Goal: Contribute content: Add original content to the website for others to see

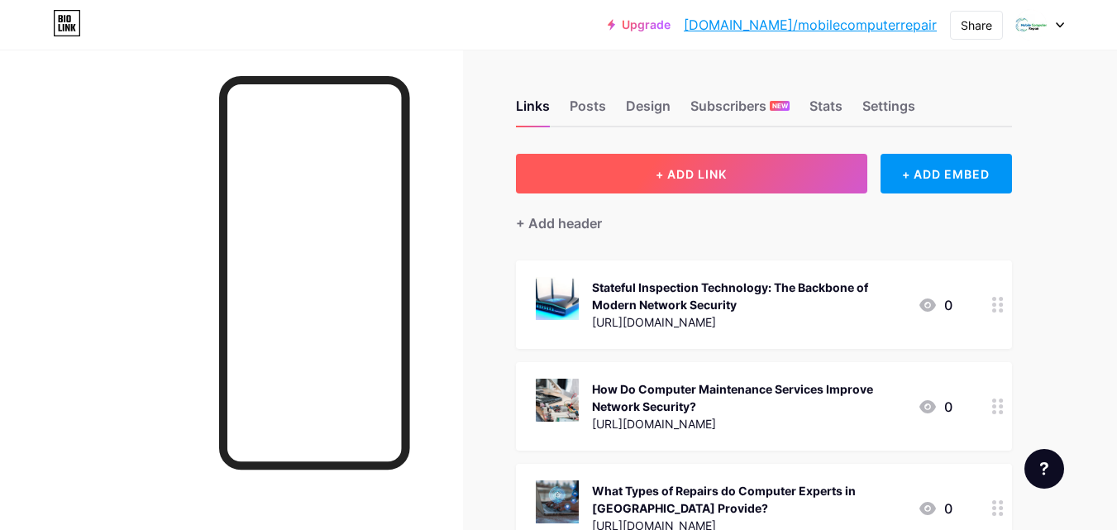
click at [723, 181] on button "+ ADD LINK" at bounding box center [691, 174] width 351 height 40
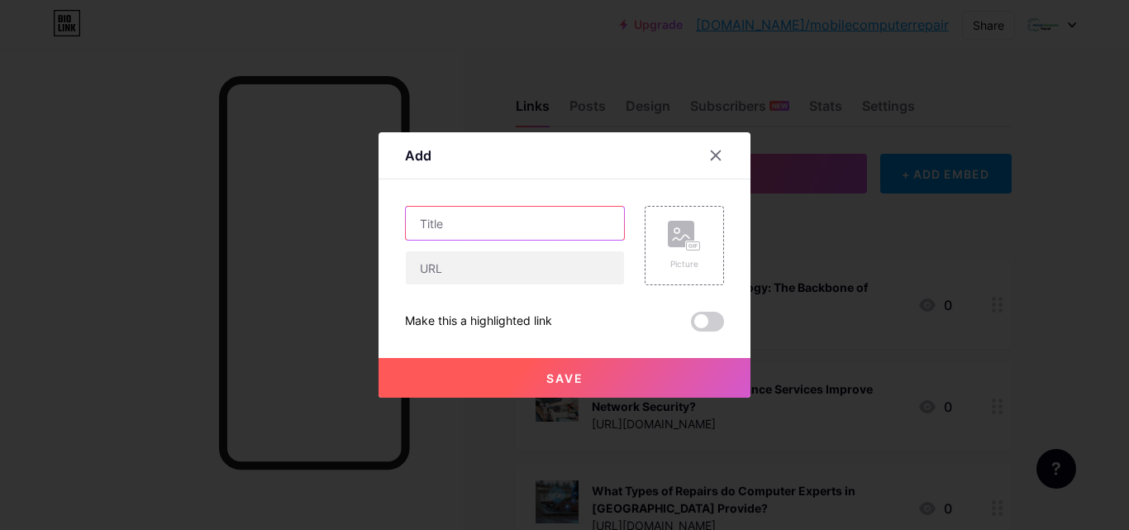
click at [428, 230] on input "text" at bounding box center [515, 223] width 218 height 33
paste input "Reliable Laptop Repair Services by Mobile Computer Repair"
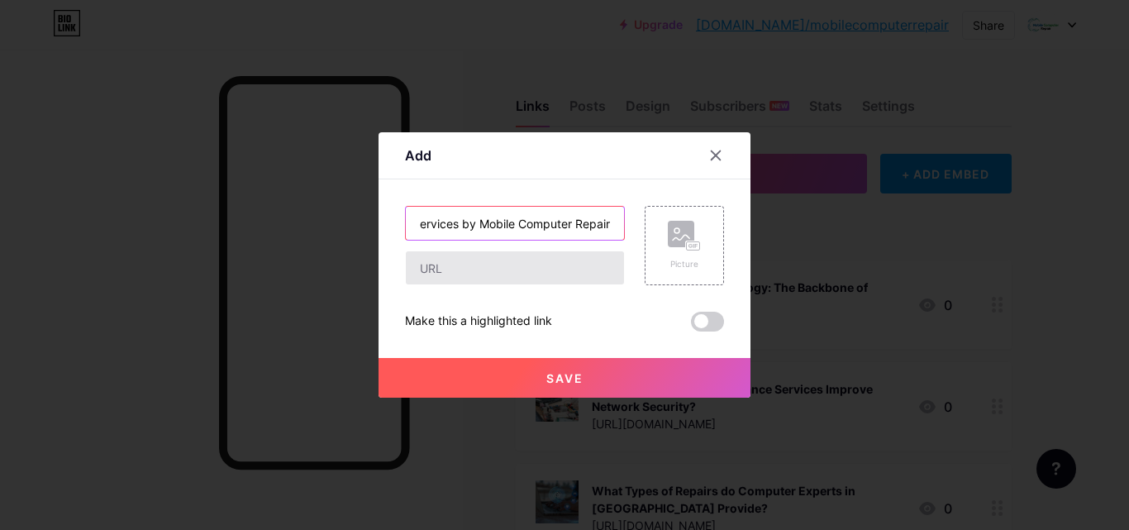
type input "Reliable Laptop Repair Services by Mobile Computer Repair"
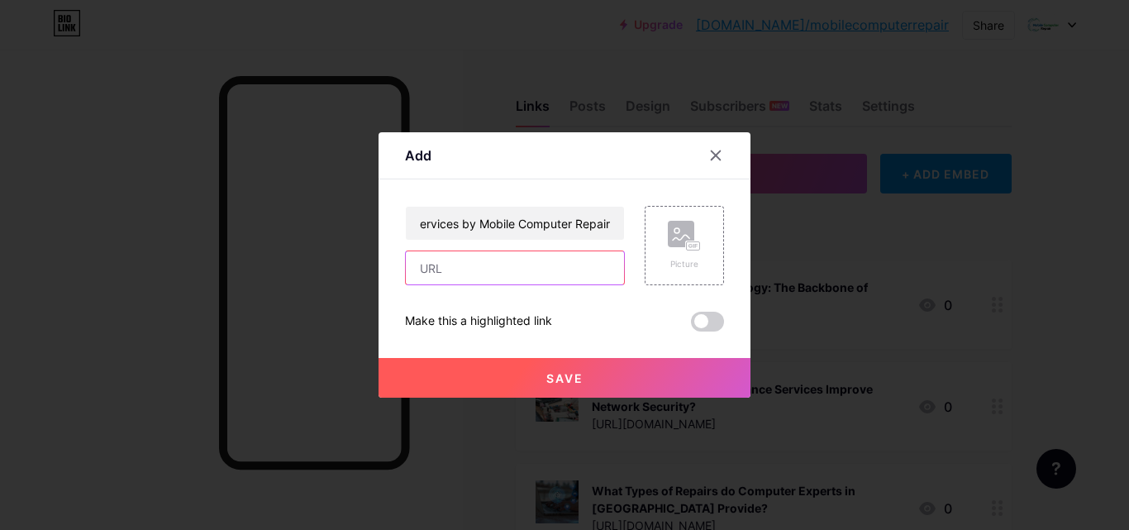
click at [424, 263] on input "text" at bounding box center [515, 267] width 218 height 33
paste input "[URL][DOMAIN_NAME]"
type input "[URL][DOMAIN_NAME]"
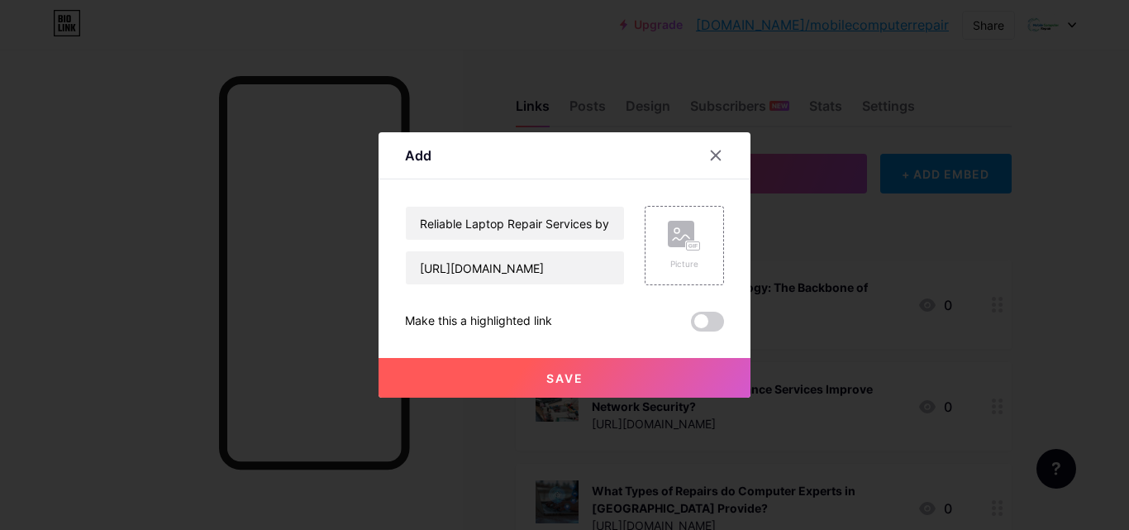
click at [547, 379] on span "Save" at bounding box center [565, 378] width 37 height 14
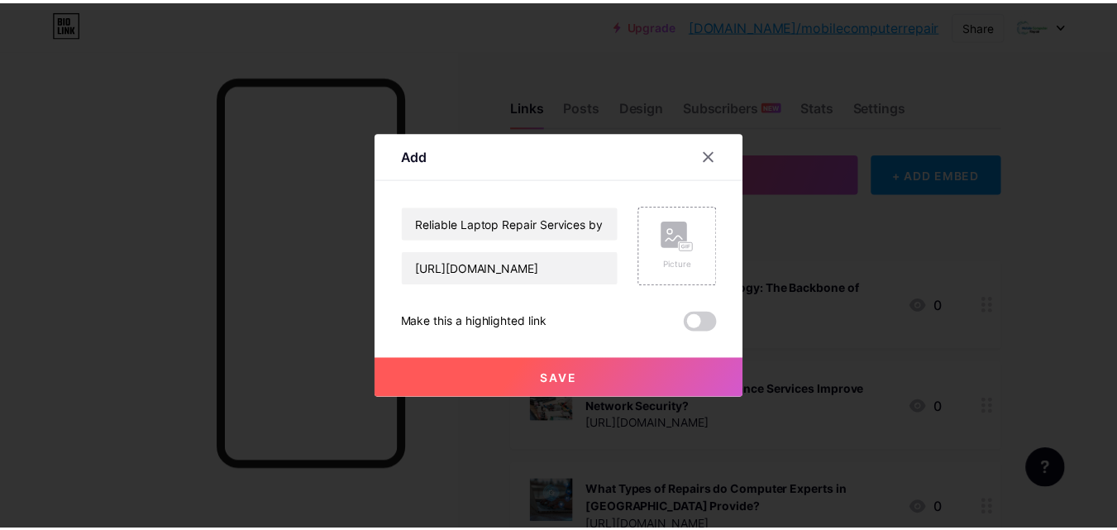
scroll to position [0, 0]
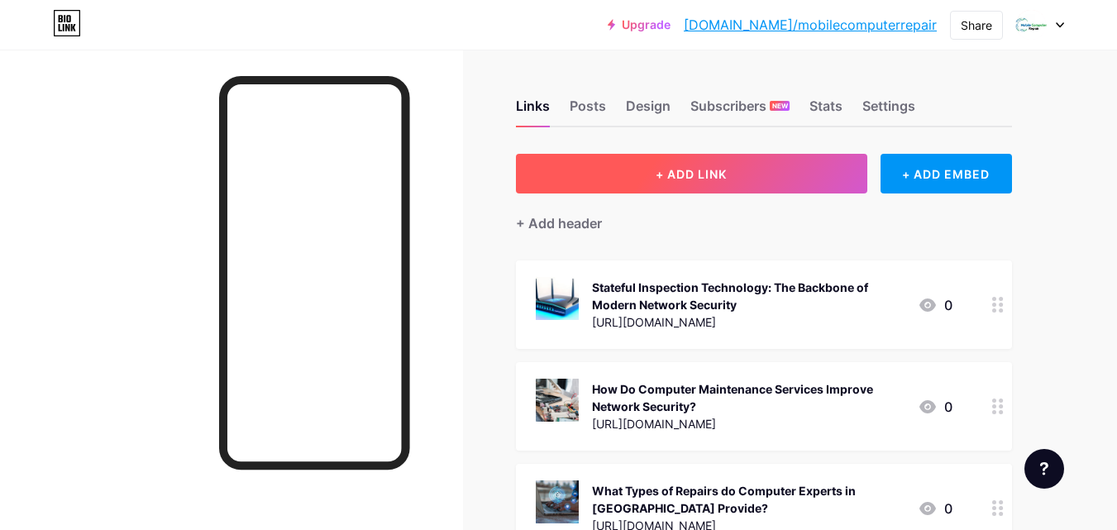
click at [648, 168] on button "+ ADD LINK" at bounding box center [691, 174] width 351 height 40
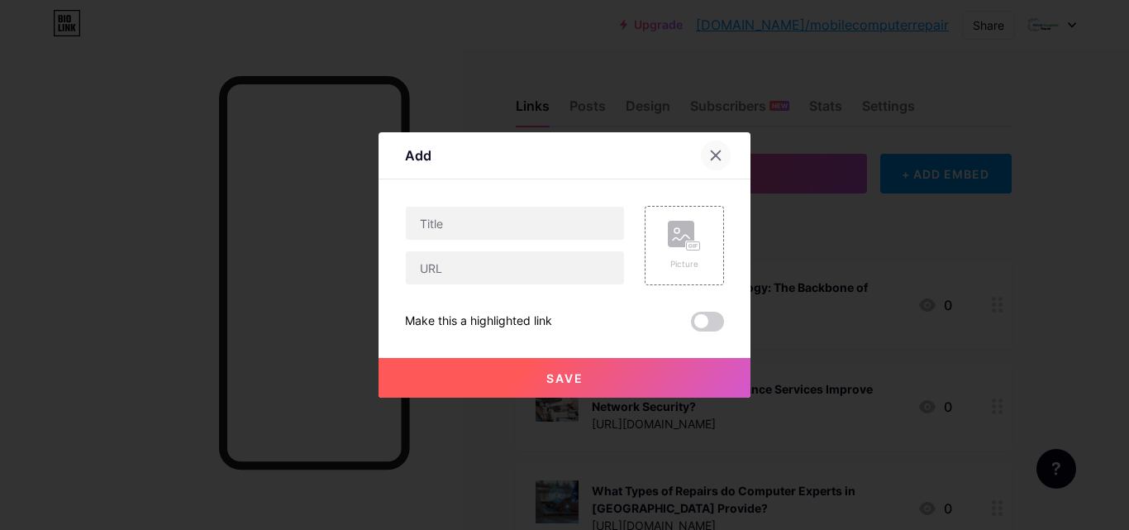
click at [712, 155] on icon at bounding box center [716, 155] width 9 height 9
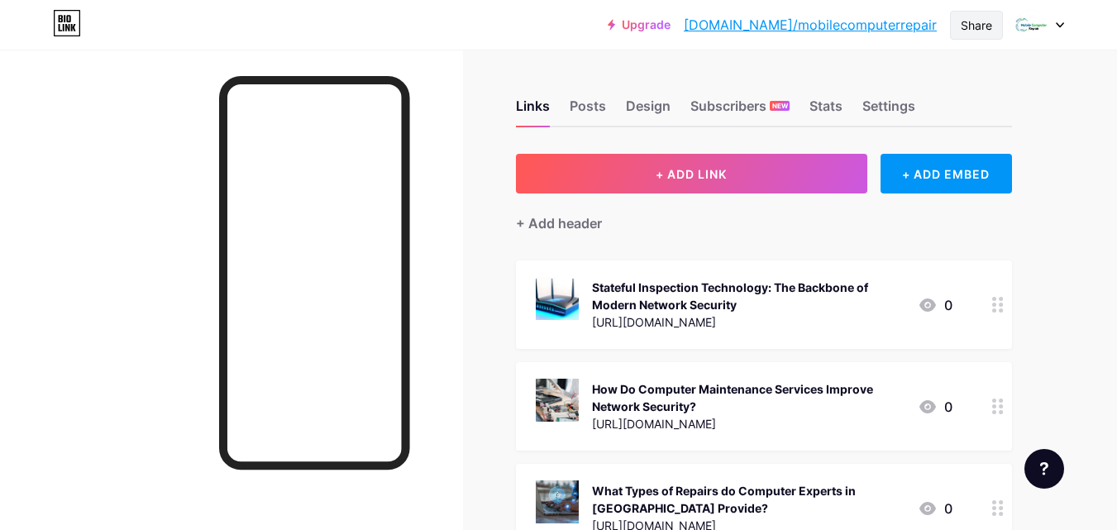
click at [986, 21] on div "Share" at bounding box center [976, 25] width 31 height 17
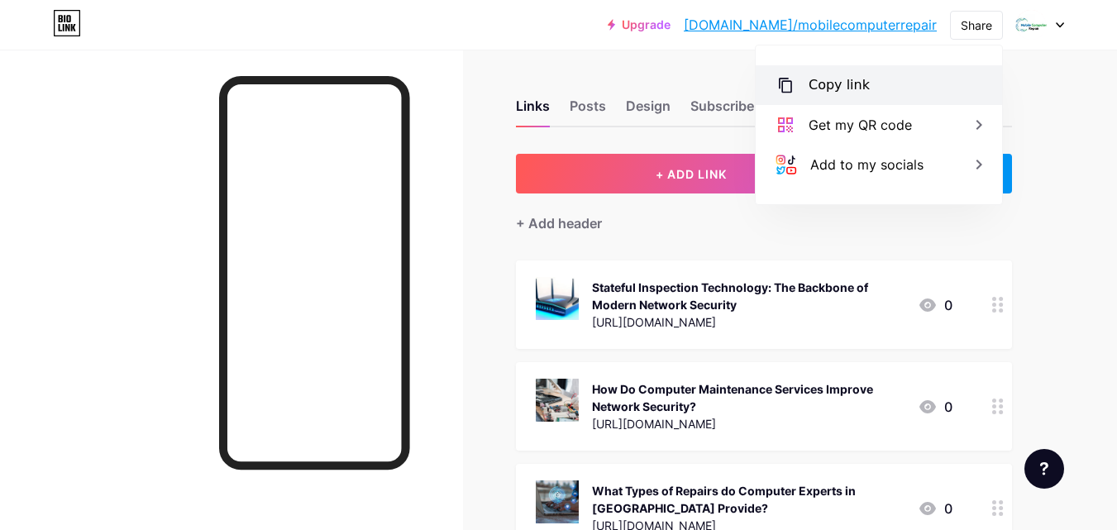
click at [865, 96] on div "Copy link" at bounding box center [879, 85] width 246 height 40
